Goal: Use online tool/utility: Utilize a website feature to perform a specific function

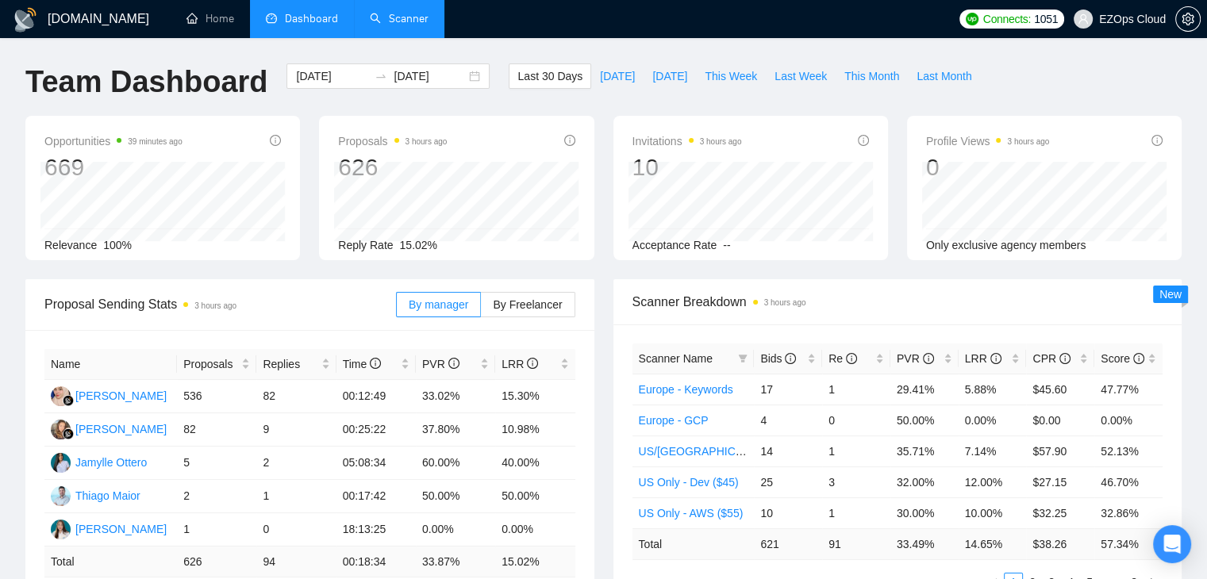
click at [396, 25] on link "Scanner" at bounding box center [399, 18] width 59 height 13
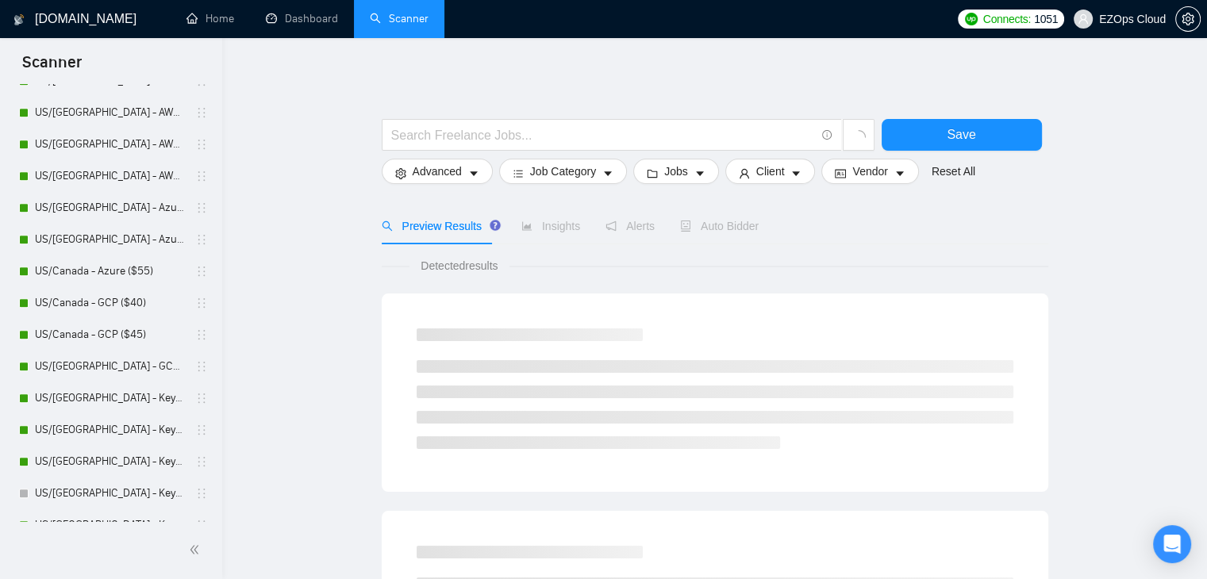
scroll to position [678, 0]
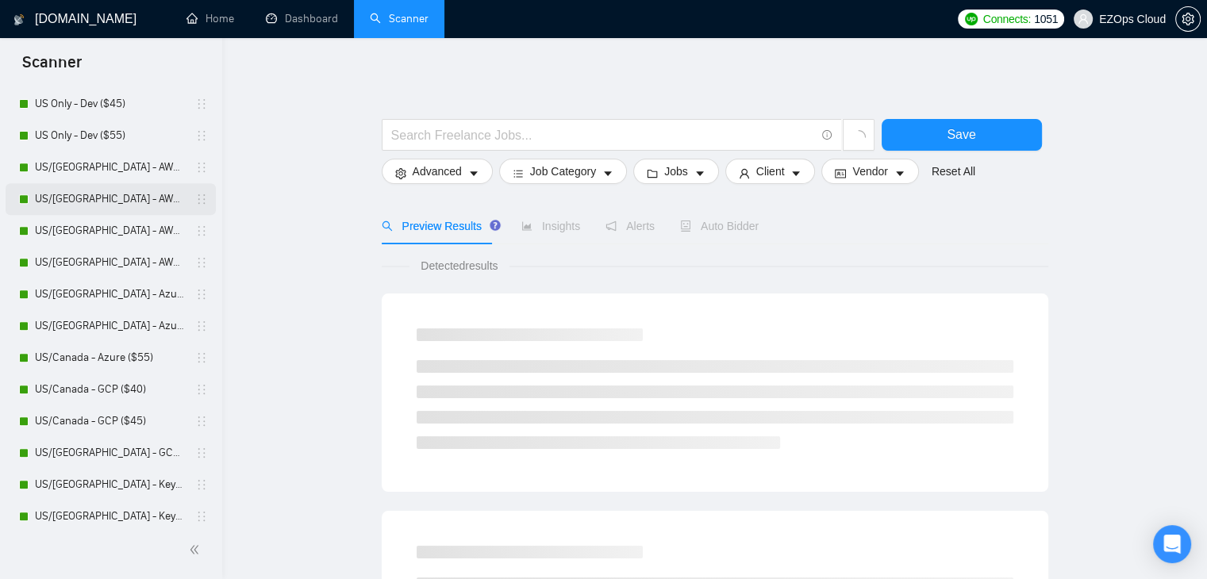
click at [130, 192] on link "US/[GEOGRAPHIC_DATA] - AWS ($40)" at bounding box center [110, 199] width 151 height 32
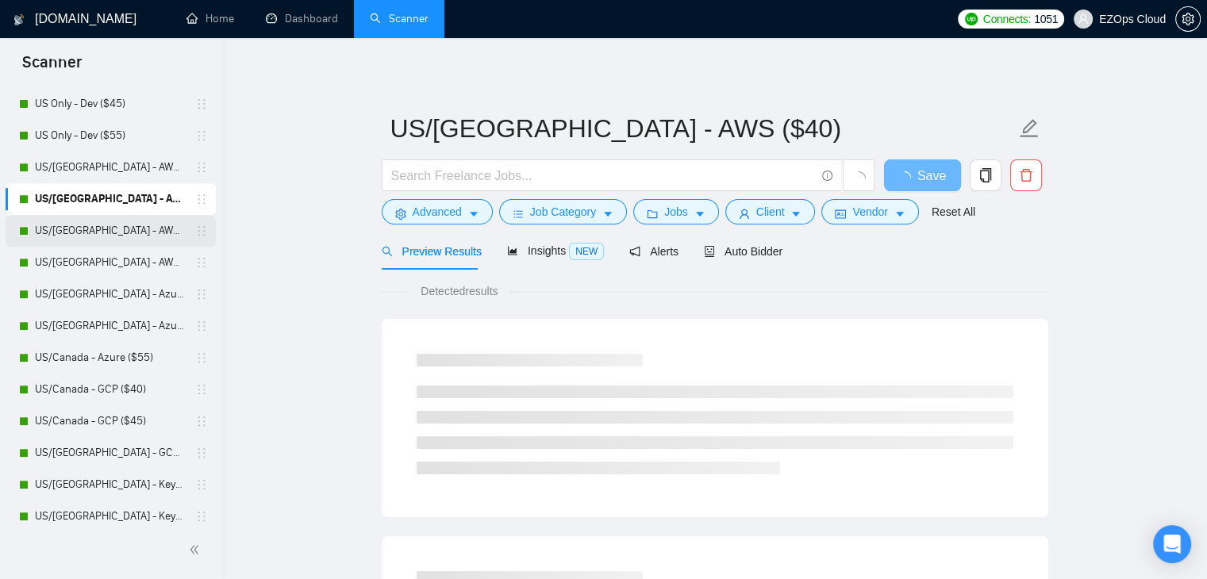
click at [130, 229] on link "US/[GEOGRAPHIC_DATA] - AWS ($45)" at bounding box center [110, 231] width 151 height 32
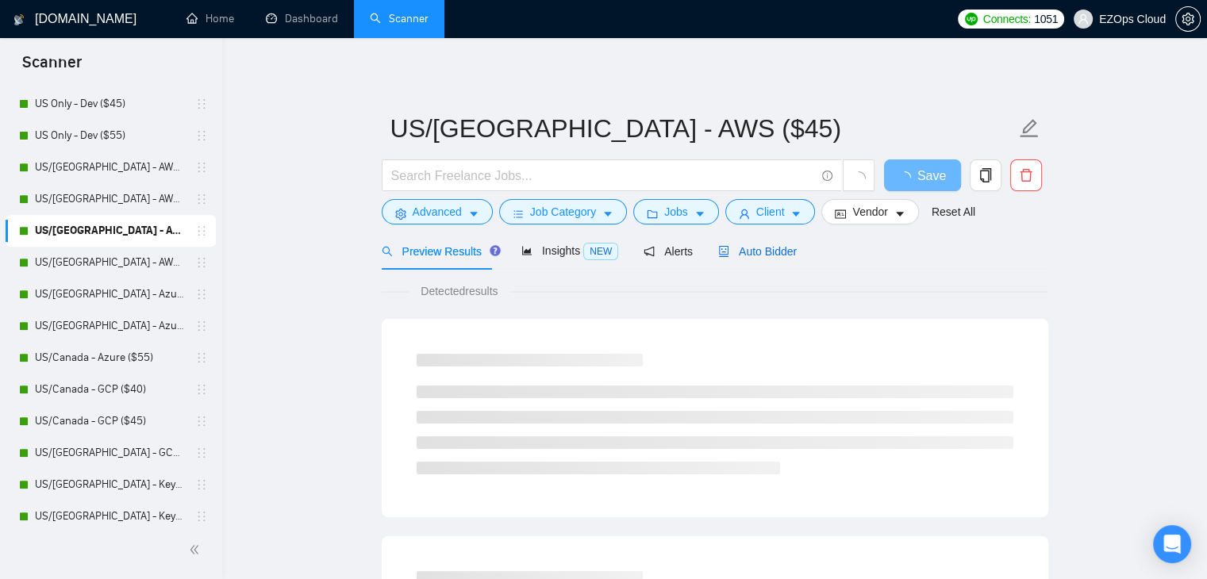
click at [718, 259] on div "Auto Bidder" at bounding box center [757, 251] width 79 height 17
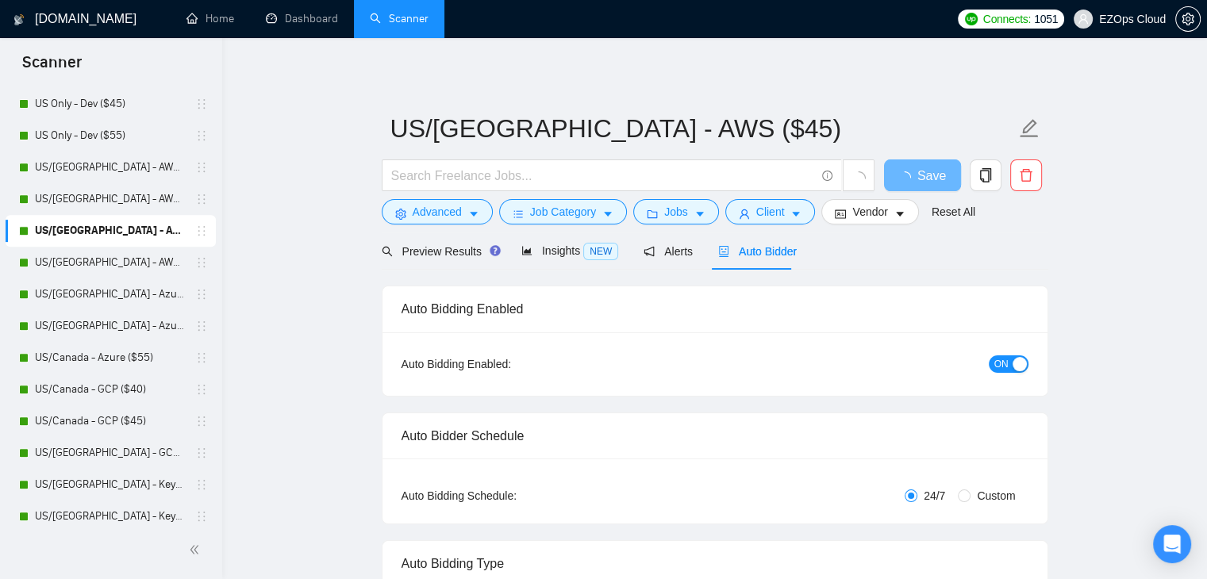
checkbox input "true"
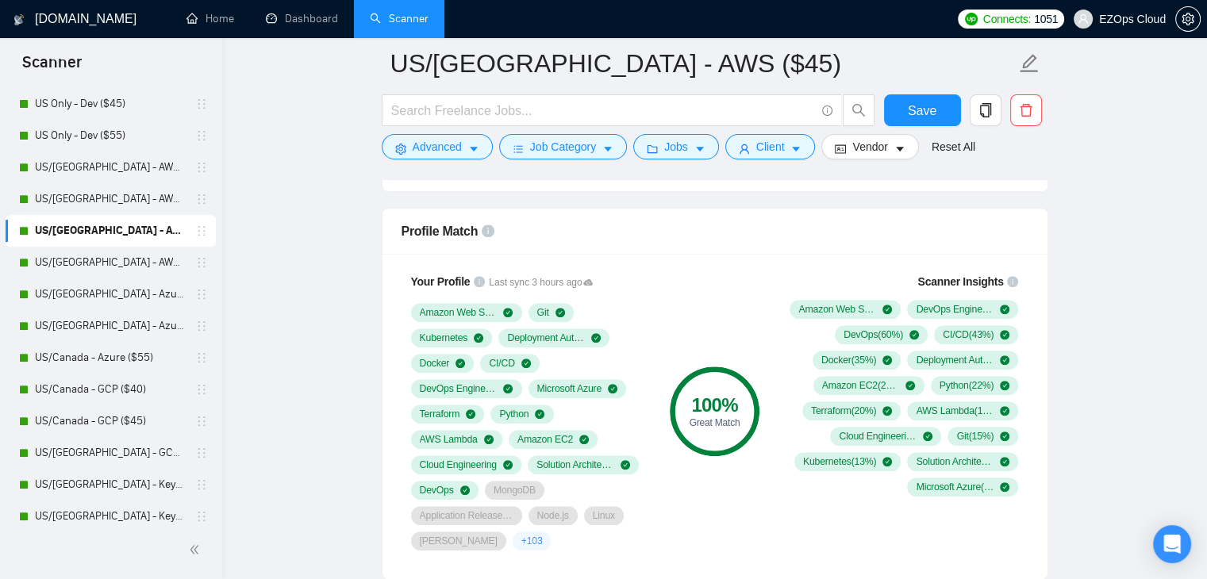
scroll to position [1054, 0]
